Goal: Entertainment & Leisure: Consume media (video, audio)

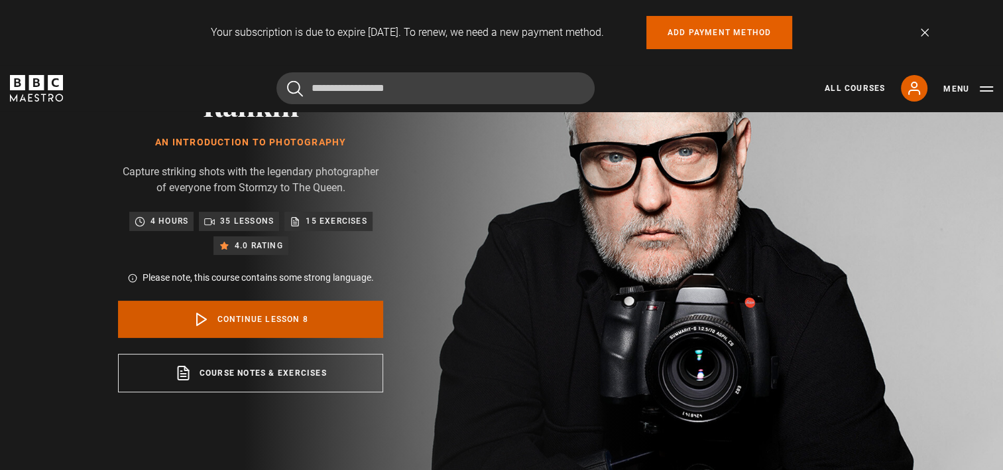
click at [255, 317] on link "Continue lesson 8" at bounding box center [250, 318] width 265 height 37
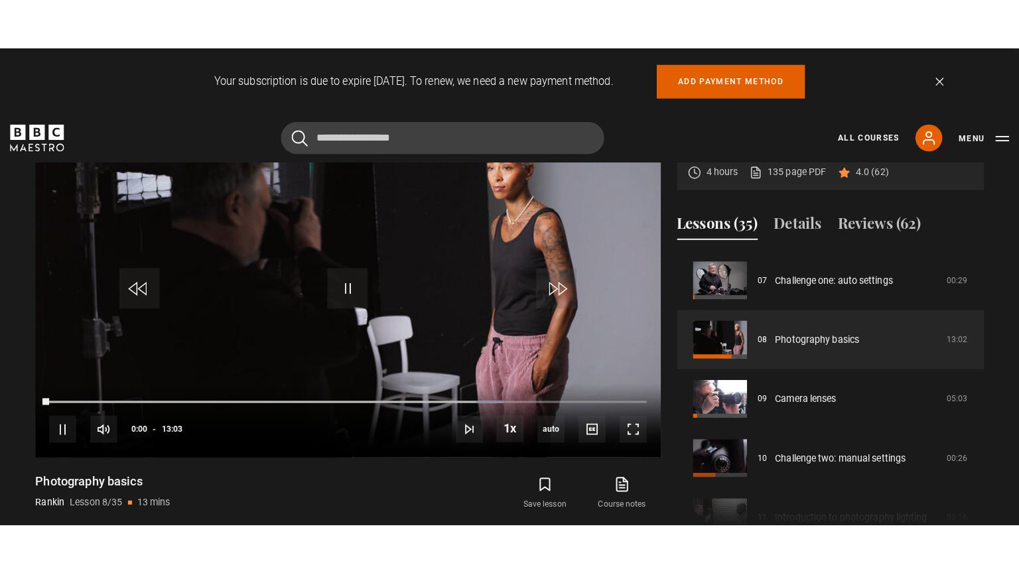
scroll to position [628, 0]
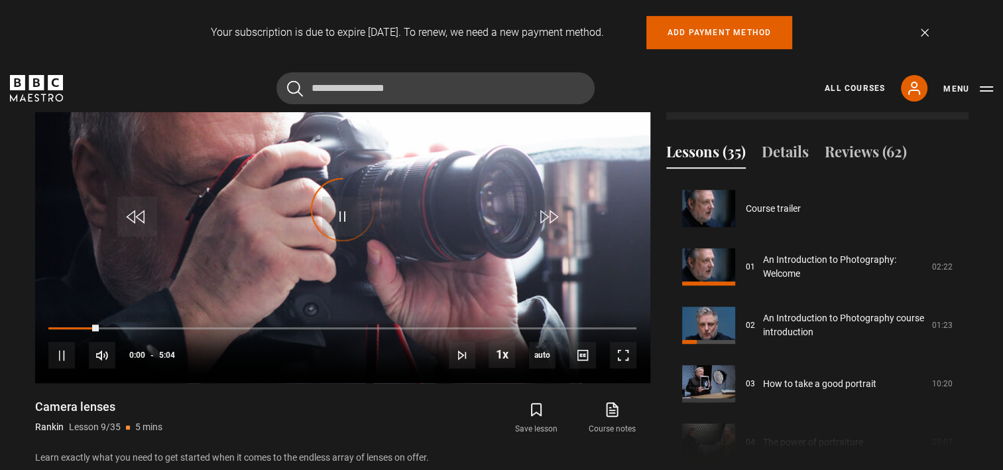
scroll to position [467, 0]
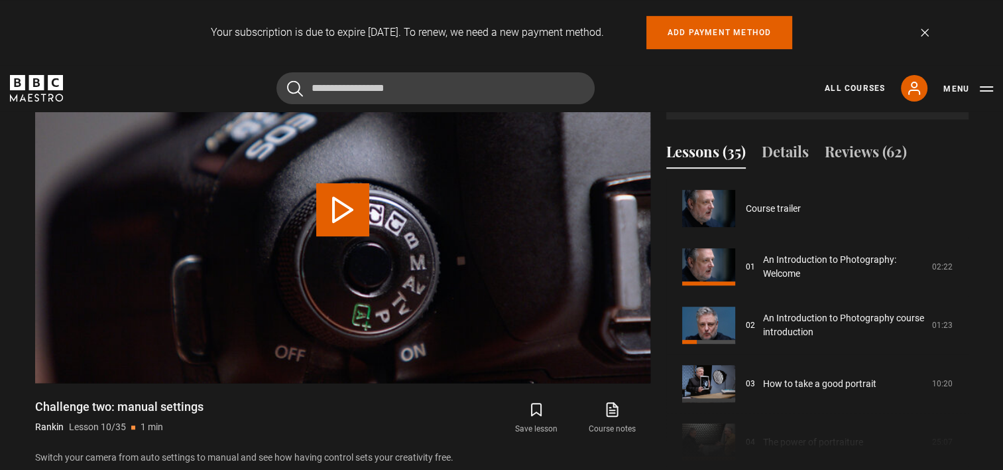
scroll to position [525, 0]
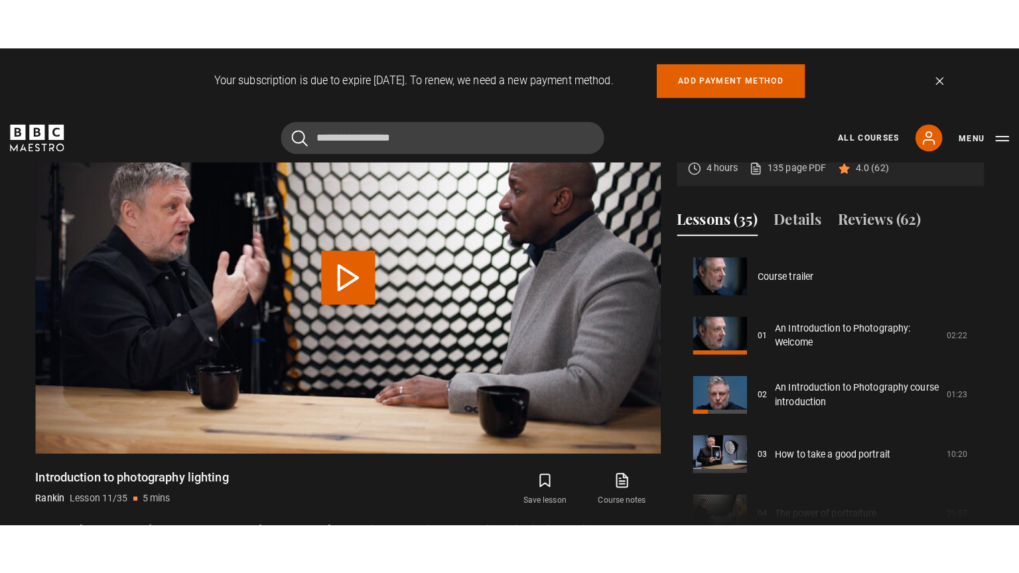
scroll to position [584, 0]
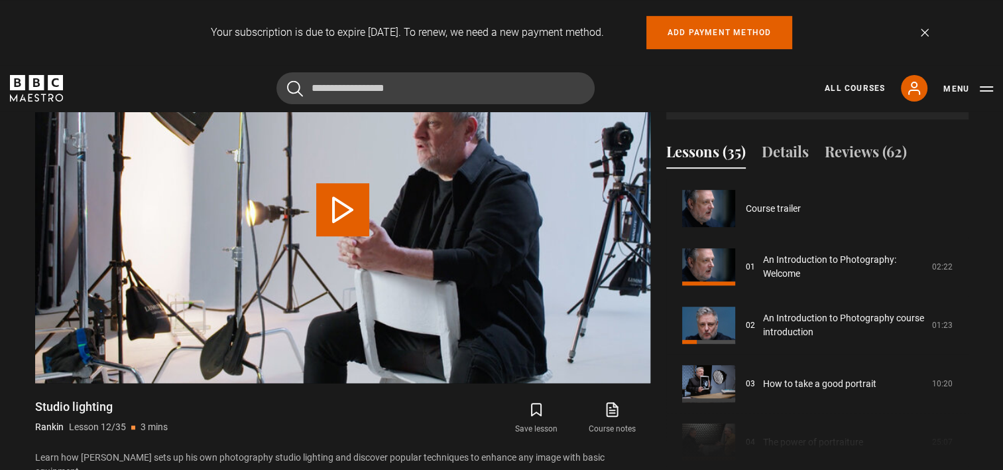
scroll to position [642, 0]
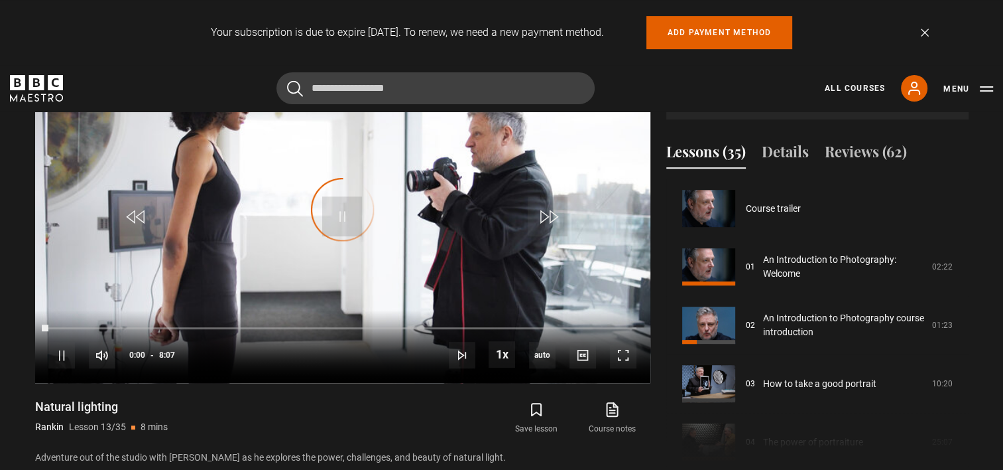
scroll to position [700, 0]
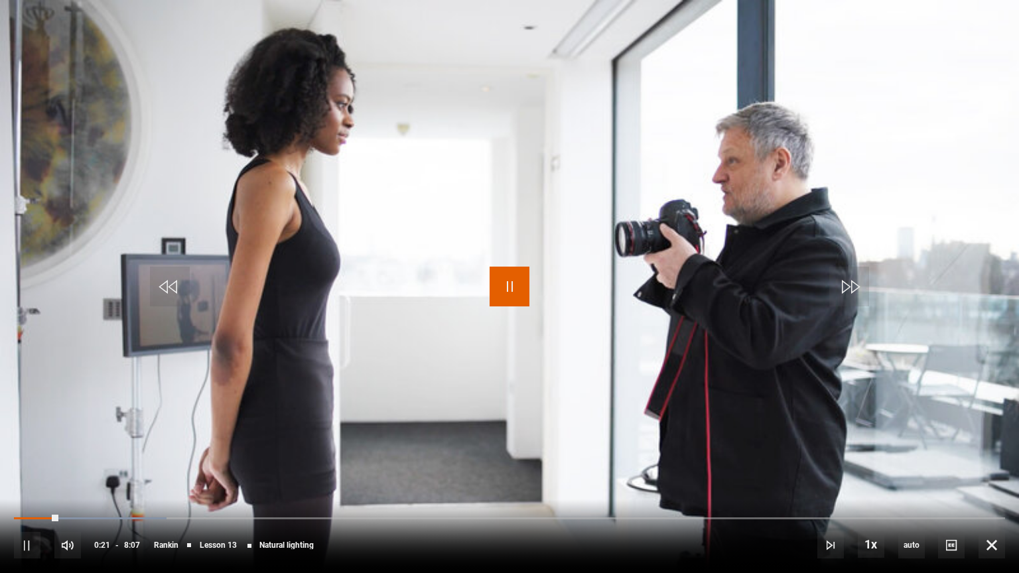
click at [517, 289] on span "Video Player" at bounding box center [509, 287] width 40 height 40
click at [503, 286] on span "Video Player" at bounding box center [509, 287] width 40 height 40
